Goal: Transaction & Acquisition: Purchase product/service

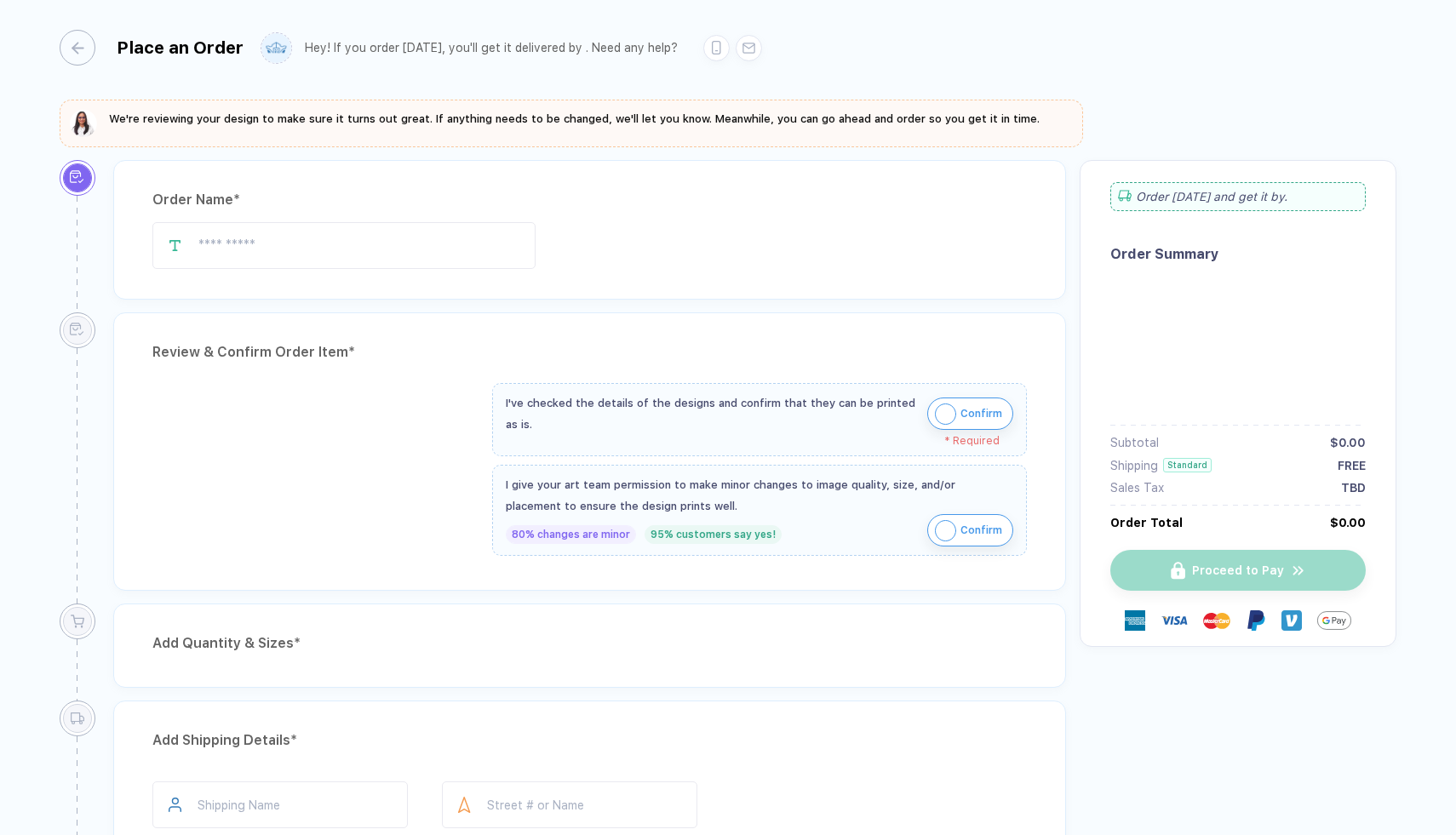
type input "**********"
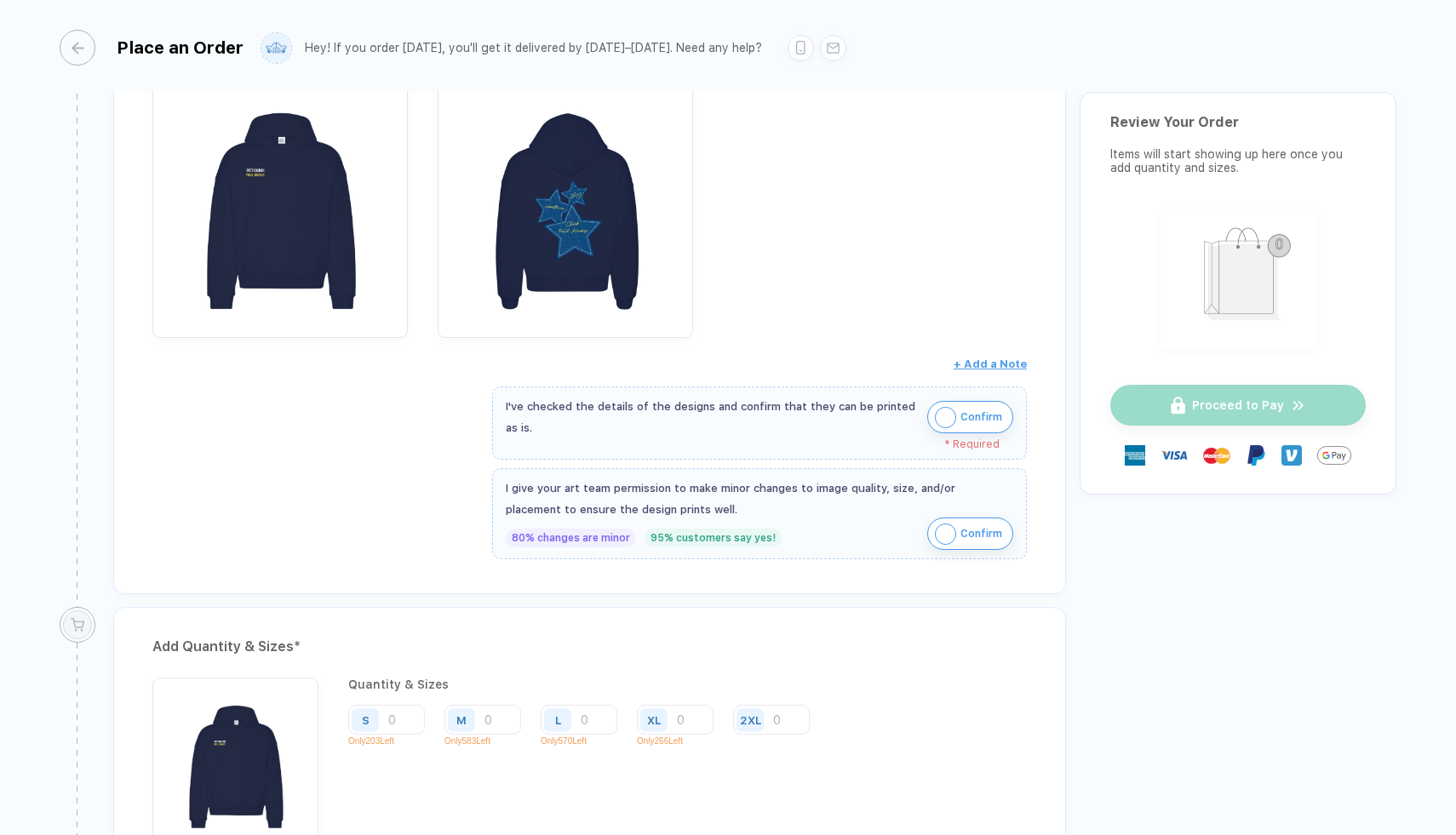
scroll to position [376, 0]
click at [938, 411] on img "button" at bounding box center [946, 416] width 21 height 21
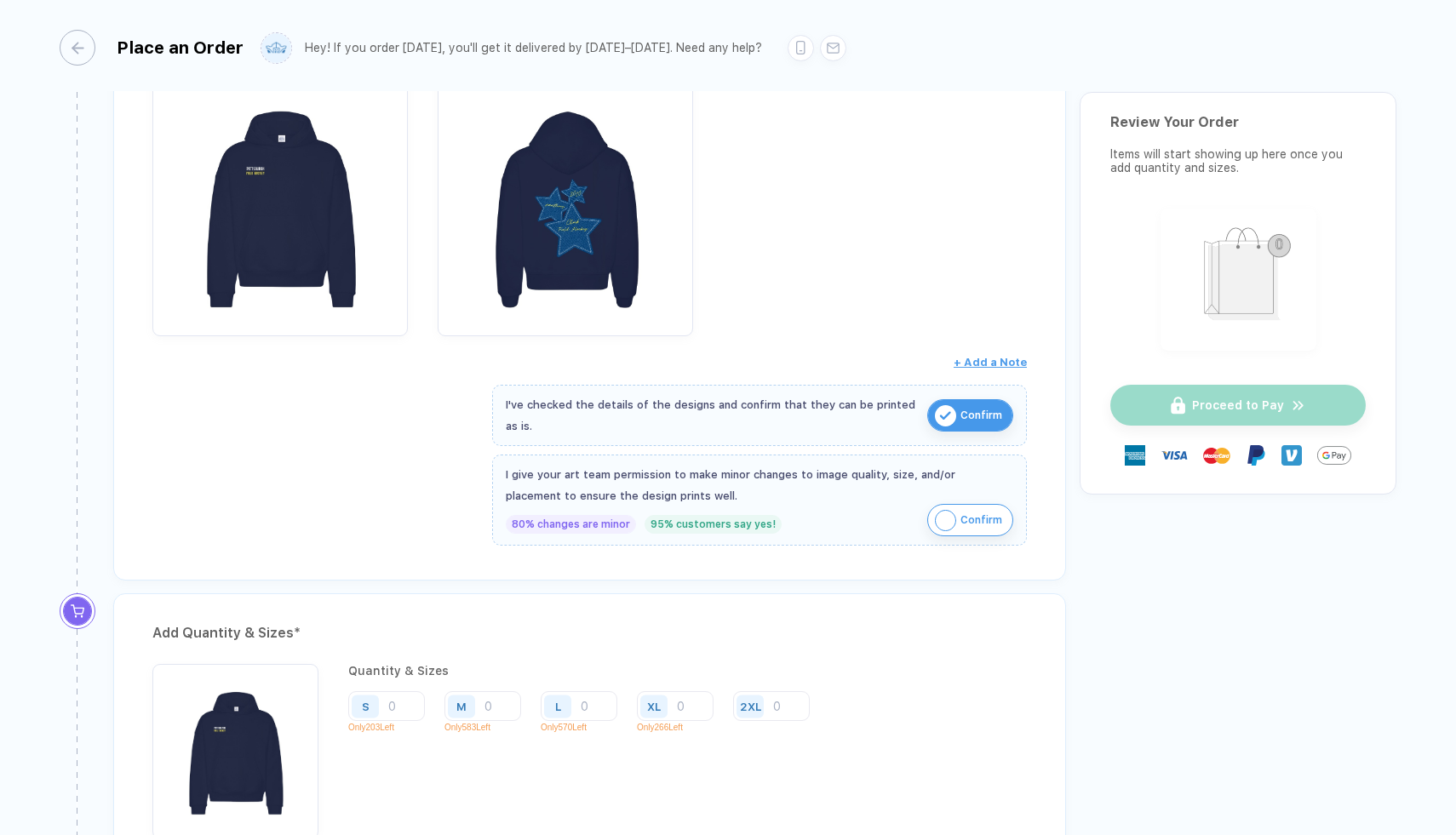
click at [931, 510] on button "Confirm" at bounding box center [970, 520] width 86 height 32
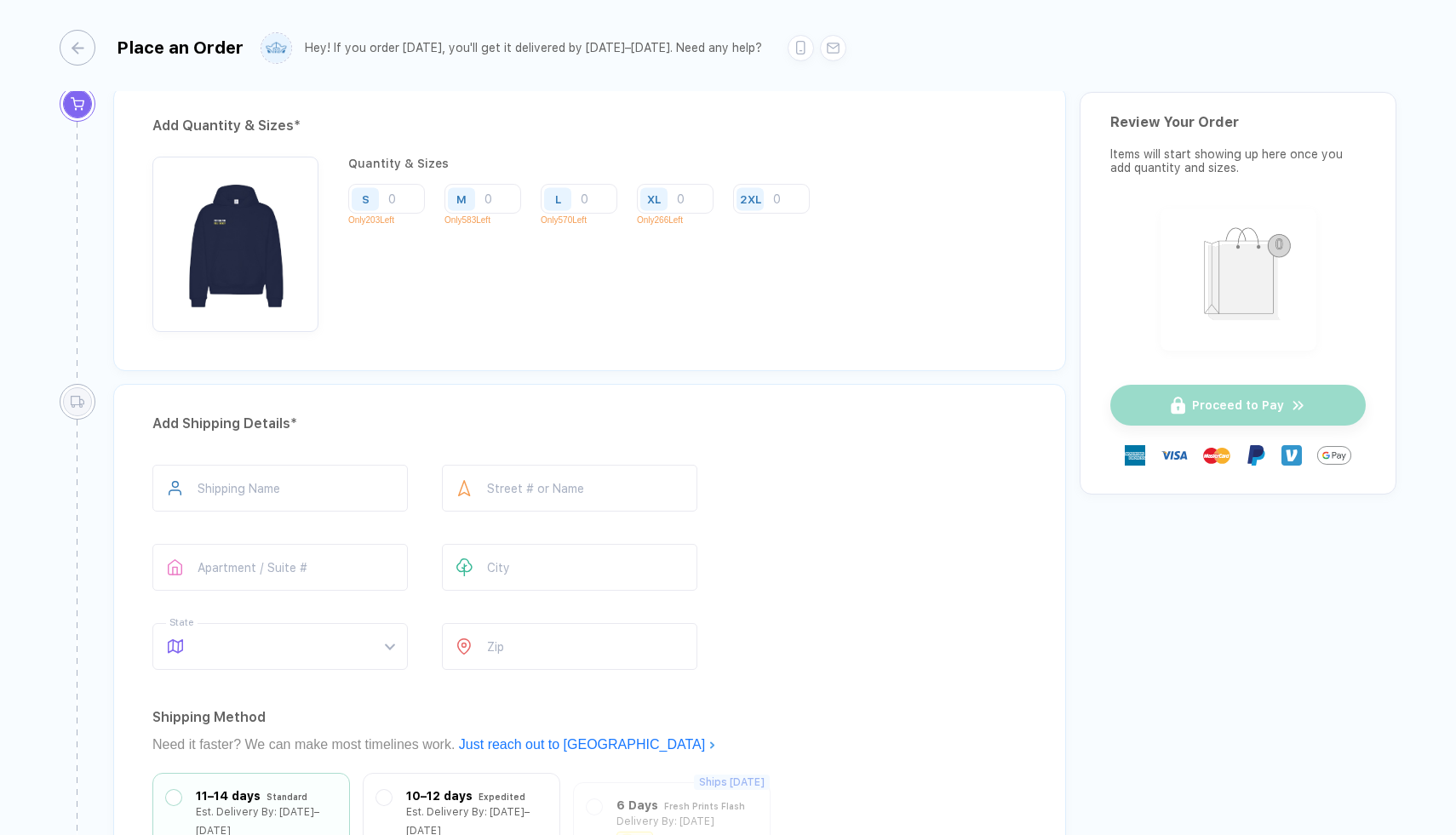
scroll to position [836, 0]
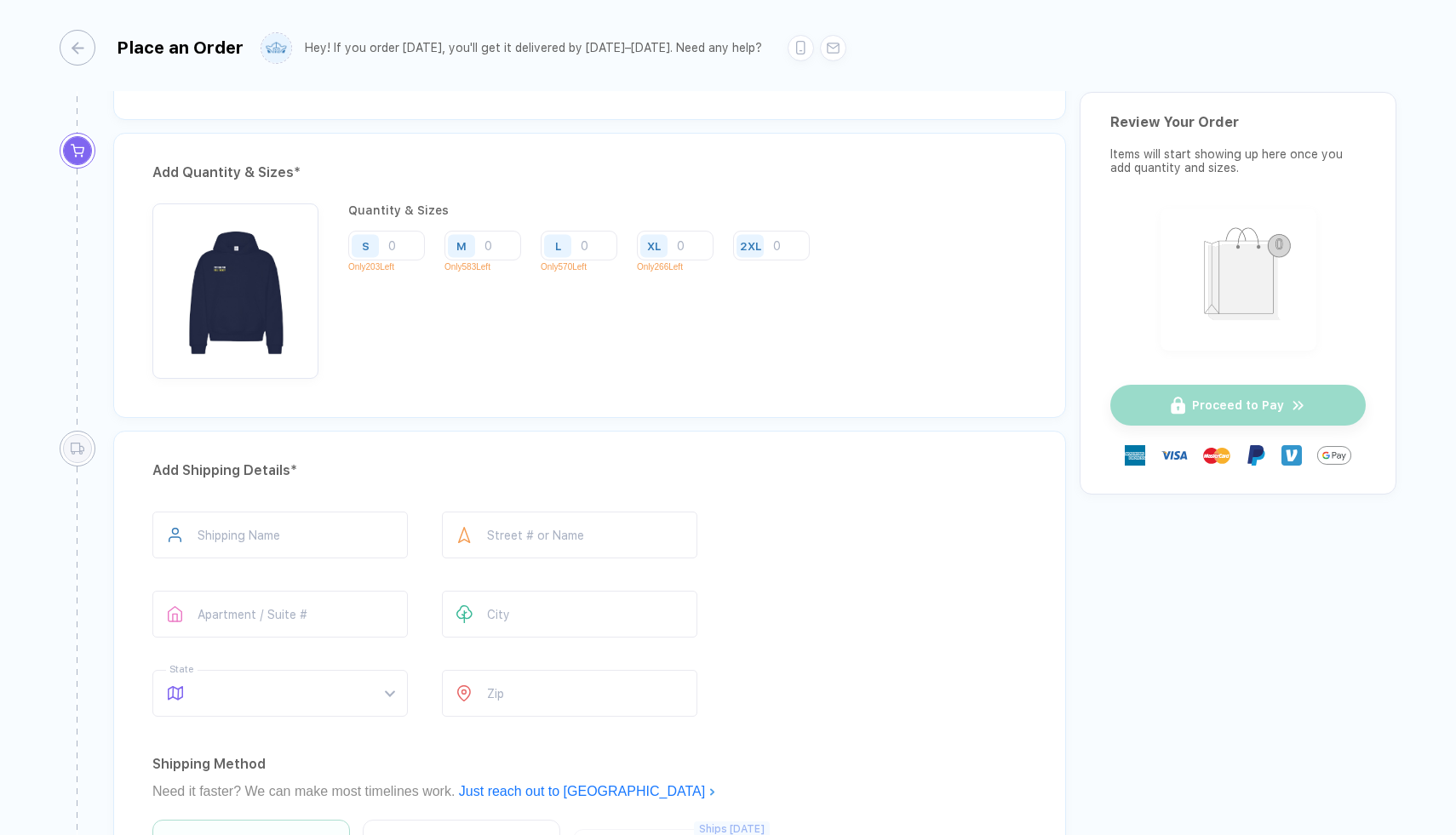
click at [367, 246] on div "S" at bounding box center [366, 246] width 7 height 13
click at [393, 244] on input "number" at bounding box center [386, 246] width 77 height 30
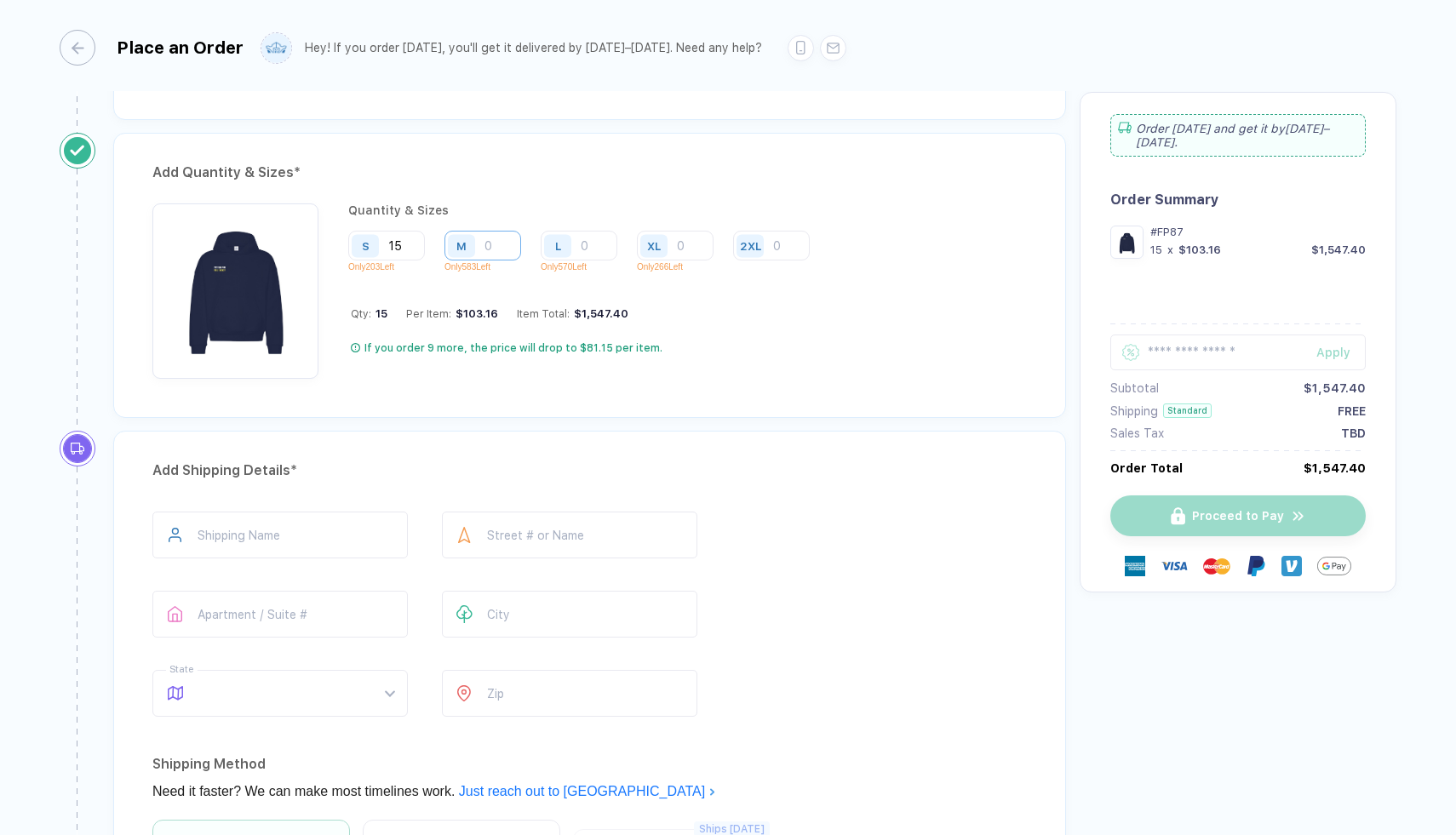
type input "15"
click at [492, 243] on input "number" at bounding box center [483, 246] width 77 height 30
type input "9"
click at [101, 51] on div "Place an Order" at bounding box center [151, 47] width 184 height 36
click at [91, 49] on div "Place an Order" at bounding box center [151, 47] width 184 height 36
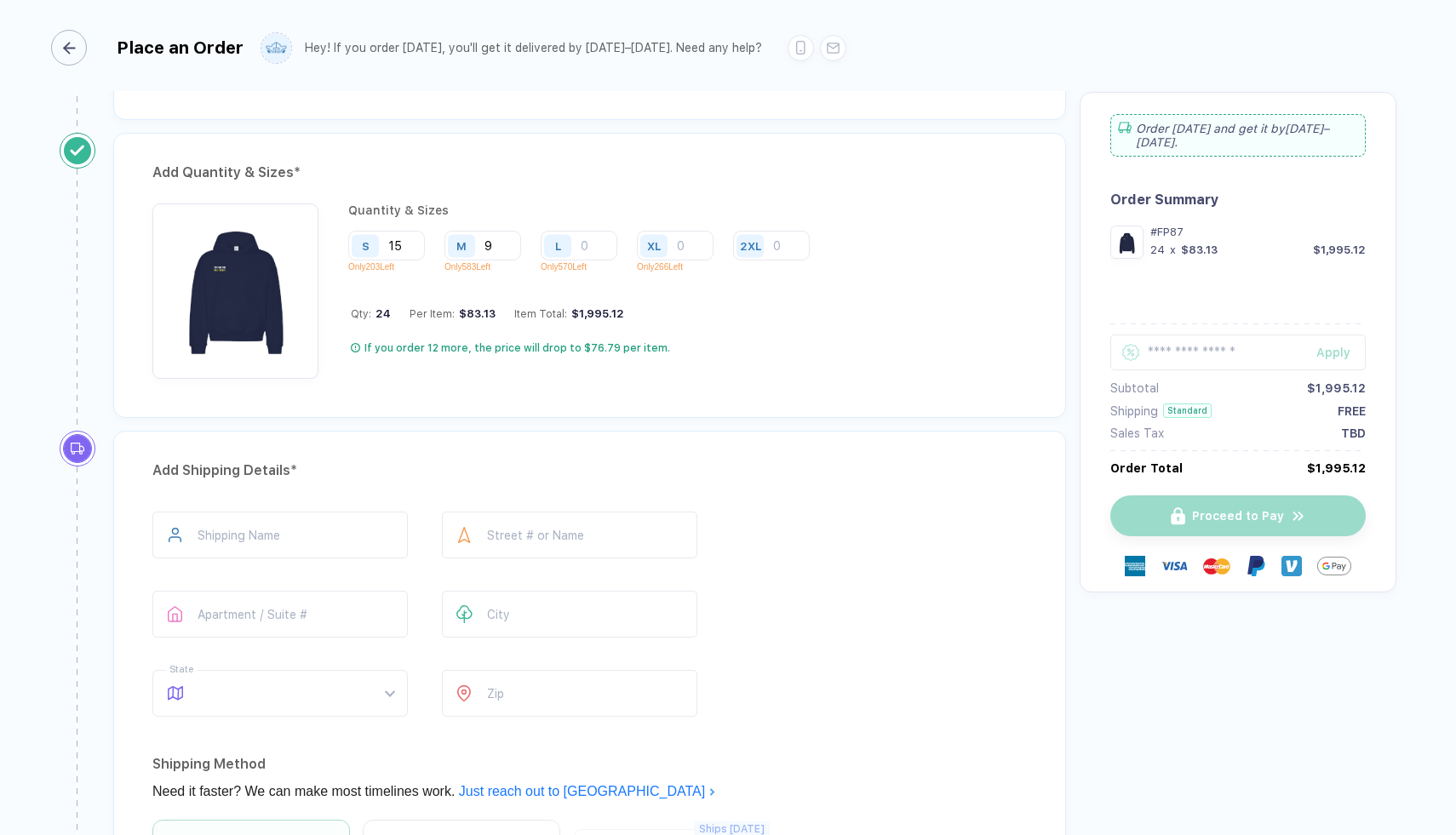
click at [72, 48] on icon "button" at bounding box center [70, 48] width 13 height 13
